Goal: Obtain resource: Obtain resource

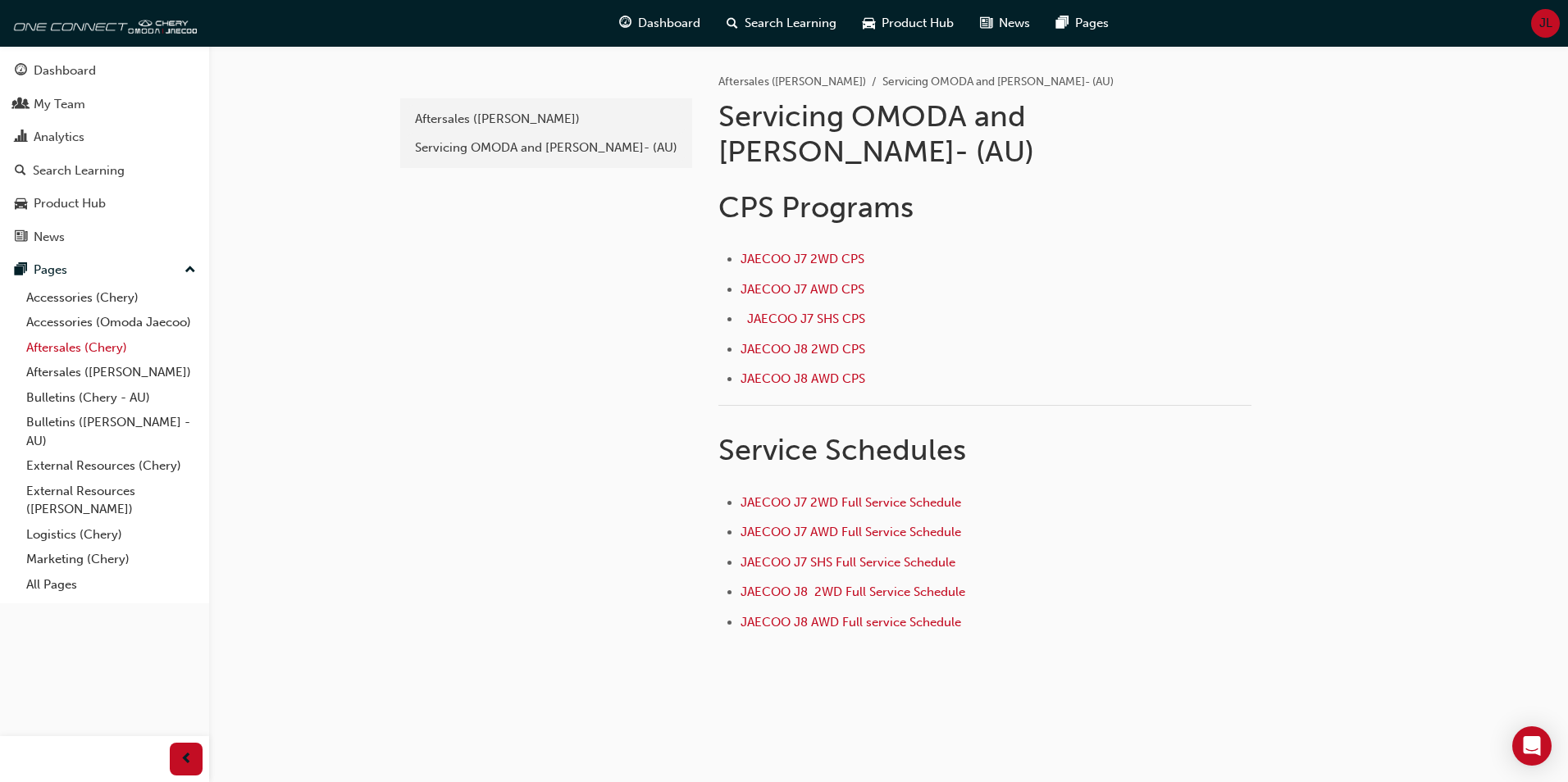
click at [83, 343] on link "Aftersales (Chery)" at bounding box center [110, 348] width 183 height 25
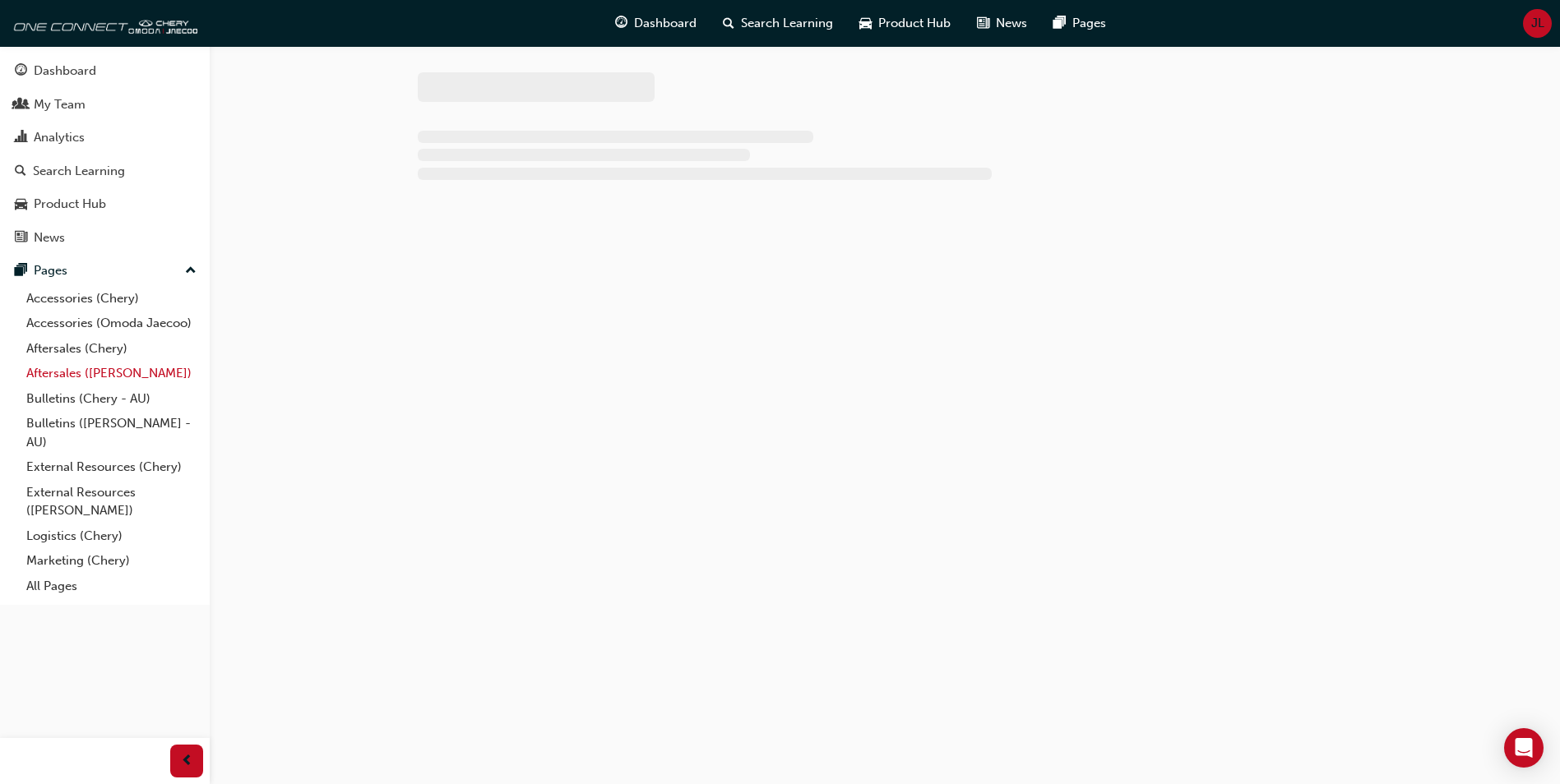
click at [91, 376] on link "Aftersales ([PERSON_NAME])" at bounding box center [111, 374] width 183 height 25
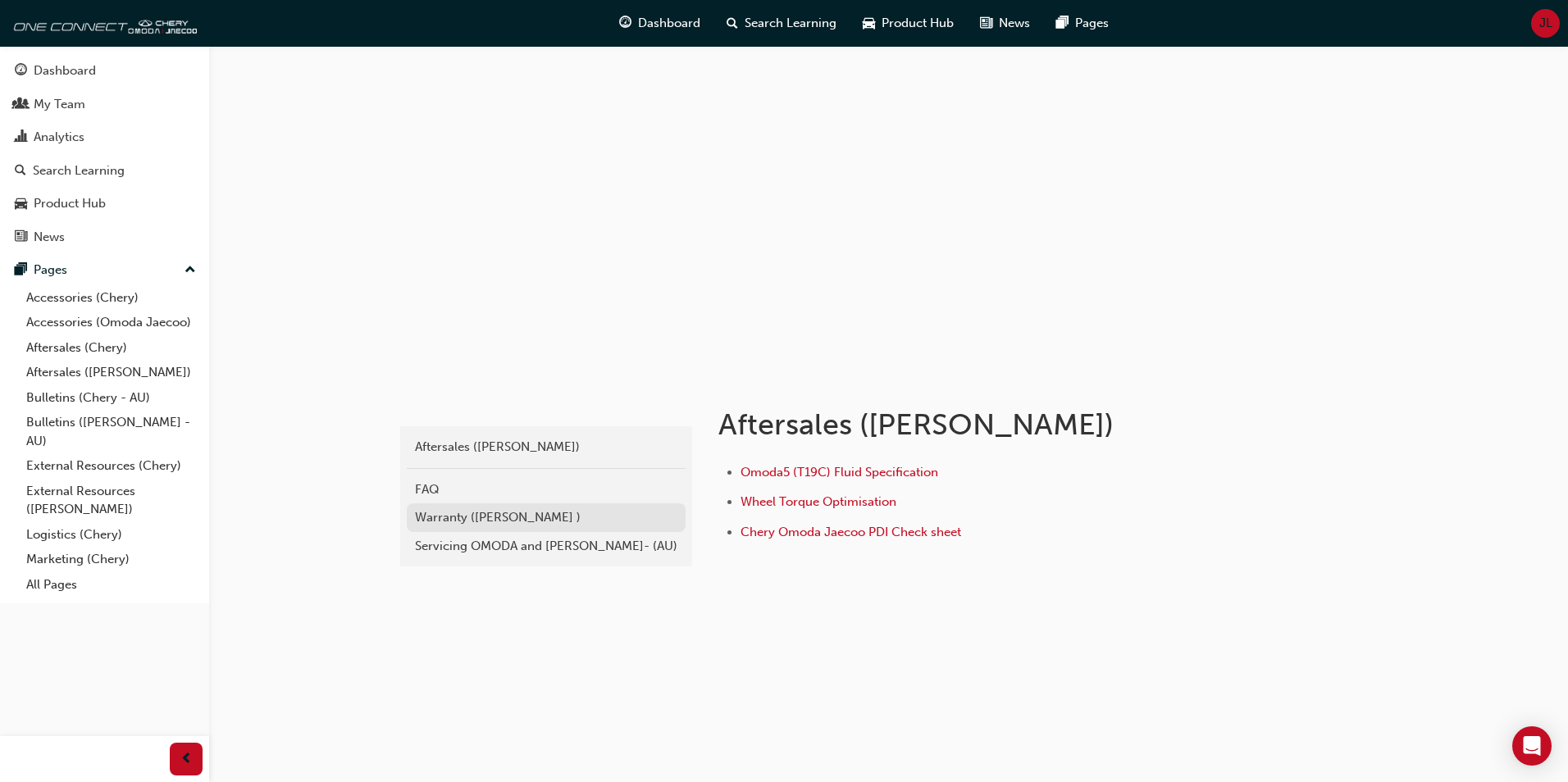
click at [512, 520] on div "Warranty ([PERSON_NAME] )" at bounding box center [546, 518] width 262 height 19
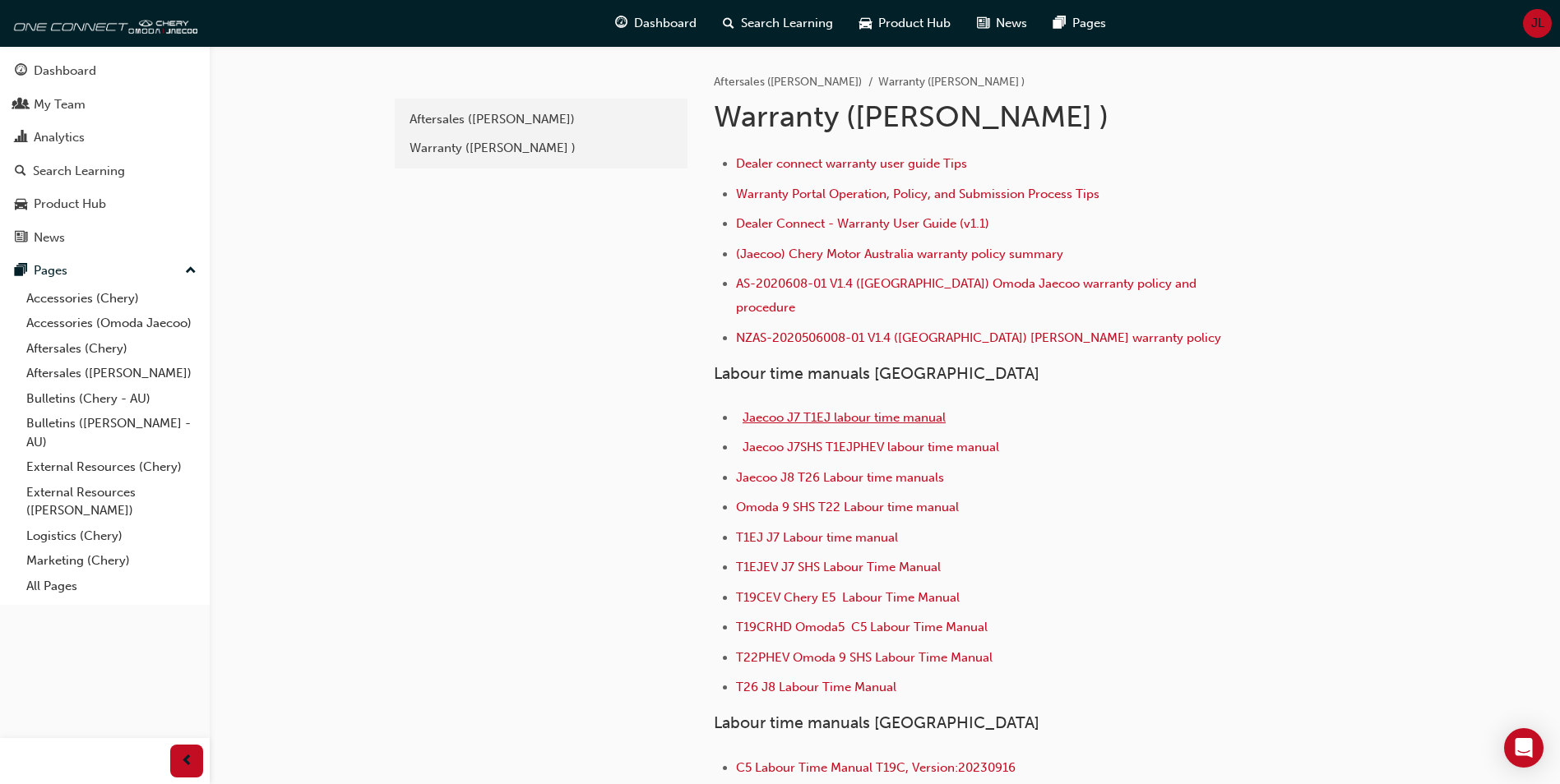
click at [893, 410] on span "Jaecoo J7 T1EJ labour time manual" at bounding box center [844, 417] width 203 height 14
click at [117, 468] on link "External Resources (Chery)" at bounding box center [111, 467] width 183 height 25
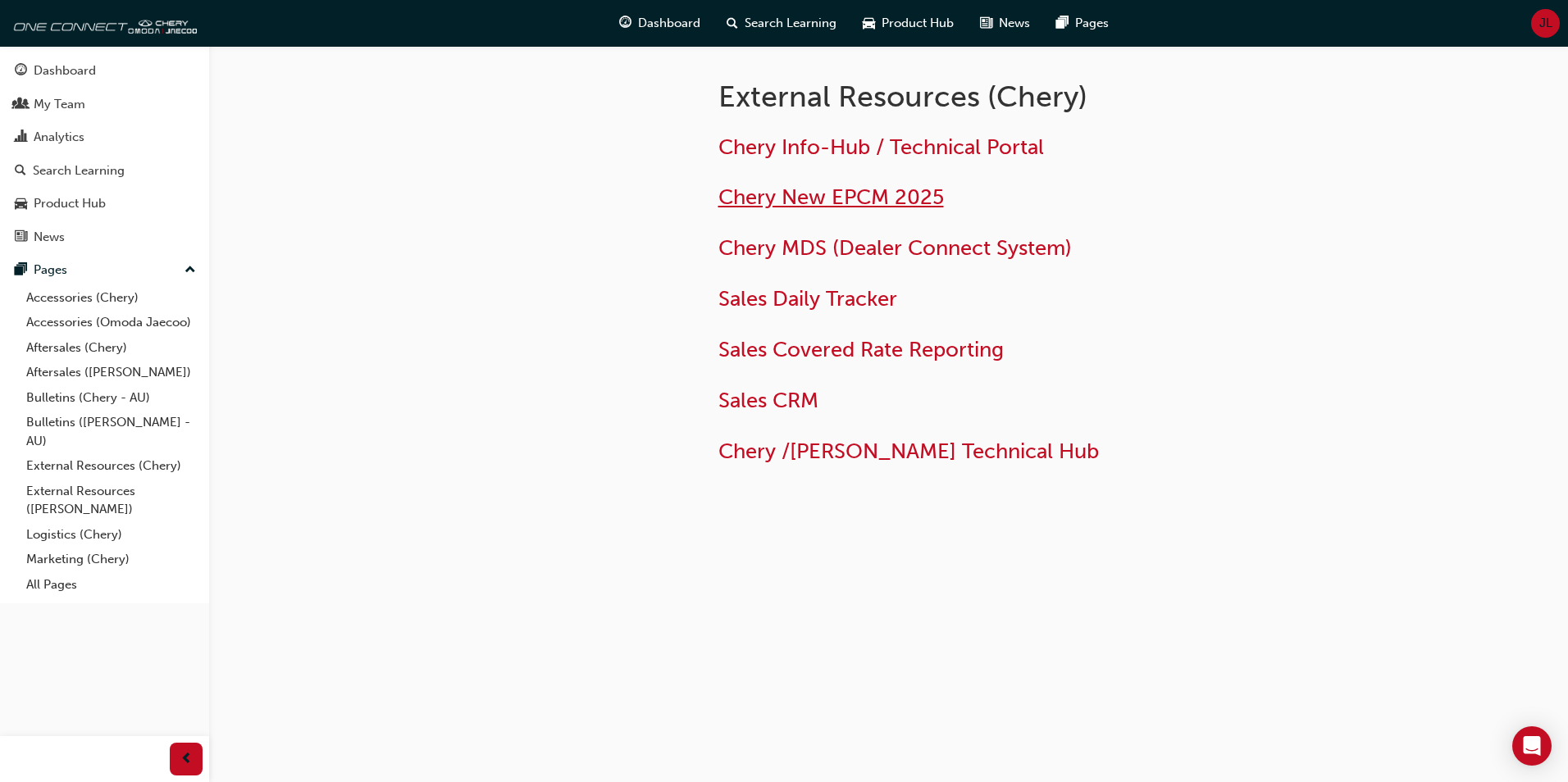
click at [883, 203] on span "Chery New EPCM 2025" at bounding box center [831, 197] width 226 height 25
